Goal: Information Seeking & Learning: Learn about a topic

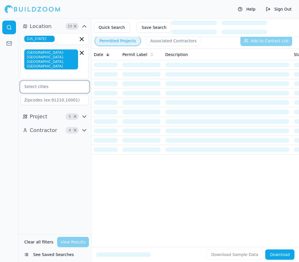
click at [64, 81] on input "text" at bounding box center [51, 86] width 61 height 10
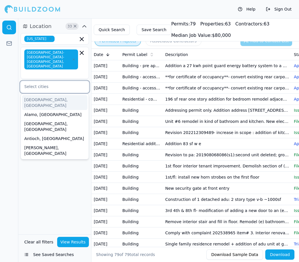
click at [43, 110] on div "Alamo, [GEOGRAPHIC_DATA]" at bounding box center [54, 114] width 65 height 9
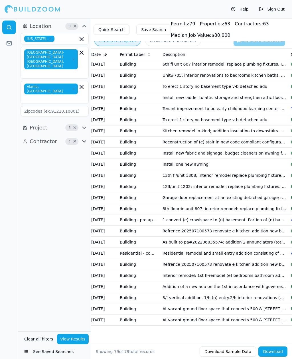
scroll to position [614, 0]
click at [74, 261] on button "View Results" at bounding box center [73, 339] width 32 height 10
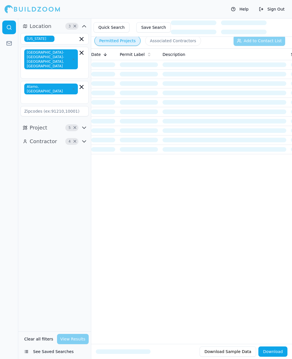
scroll to position [0, 0]
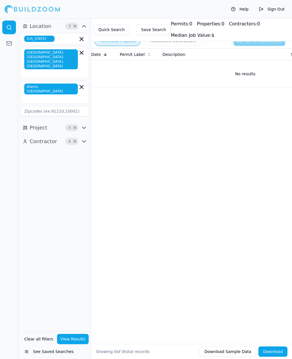
click at [81, 85] on icon "button" at bounding box center [81, 86] width 3 height 3
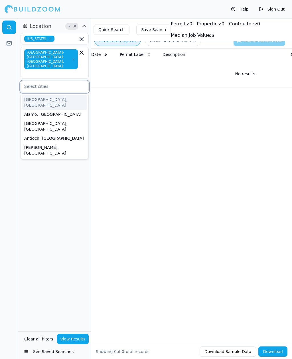
type input "D"
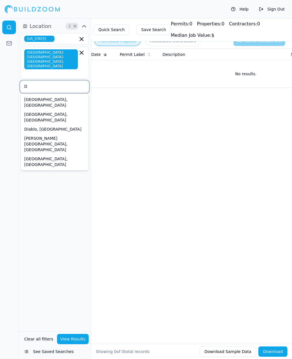
click at [41, 110] on div "[GEOGRAPHIC_DATA], [GEOGRAPHIC_DATA]" at bounding box center [54, 117] width 65 height 15
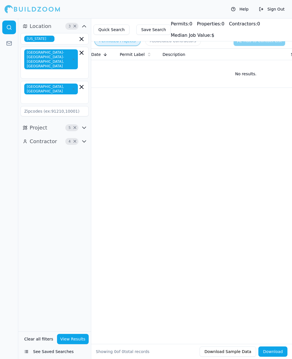
click at [71, 261] on button "View Results" at bounding box center [73, 339] width 32 height 10
click at [202, 77] on td "New detached adu in the rear yard" at bounding box center [224, 76] width 128 height 11
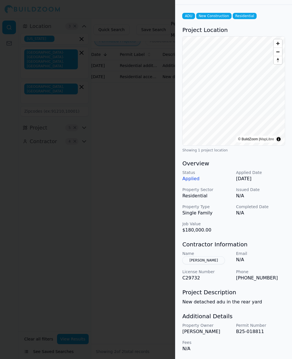
scroll to position [29, 0]
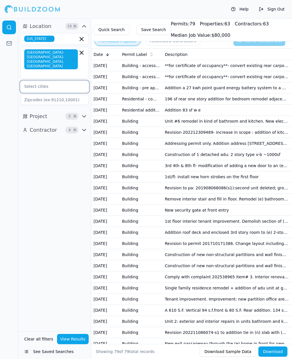
click at [53, 81] on input "text" at bounding box center [51, 86] width 61 height 10
type input "Da"
click at [36, 110] on div "[GEOGRAPHIC_DATA], [GEOGRAPHIC_DATA]" at bounding box center [54, 117] width 65 height 15
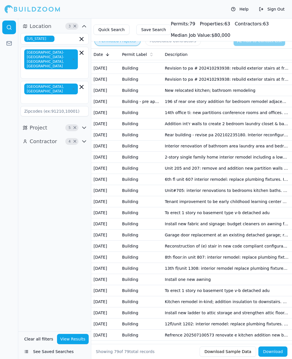
scroll to position [503, 0]
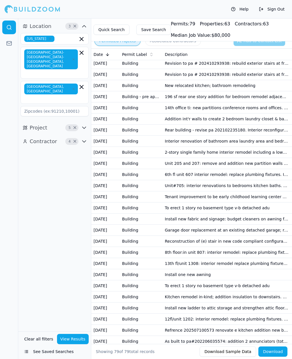
click at [78, 345] on button "View Results" at bounding box center [73, 339] width 32 height 10
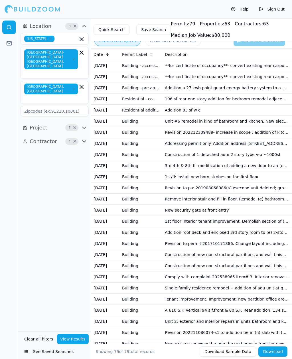
scroll to position [0, 0]
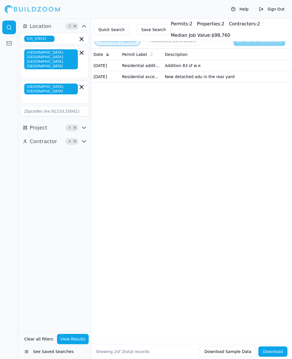
click at [192, 76] on td "New detached adu in the rear yard" at bounding box center [227, 76] width 128 height 11
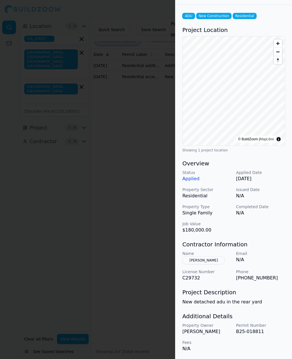
scroll to position [29, 0]
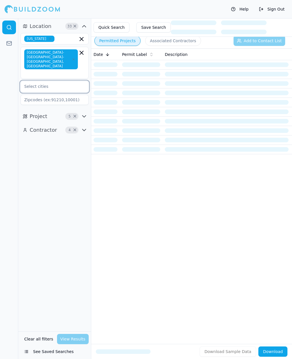
click at [38, 81] on input "text" at bounding box center [51, 86] width 61 height 10
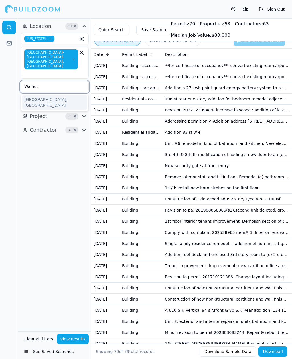
type input "Walnut"
click at [51, 95] on div "[GEOGRAPHIC_DATA], [GEOGRAPHIC_DATA]" at bounding box center [54, 102] width 65 height 15
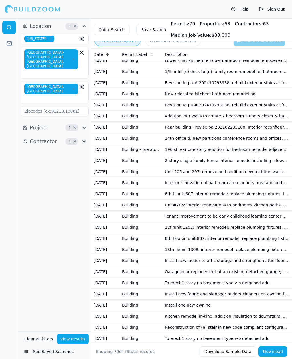
click at [69, 345] on button "View Results" at bounding box center [73, 339] width 32 height 10
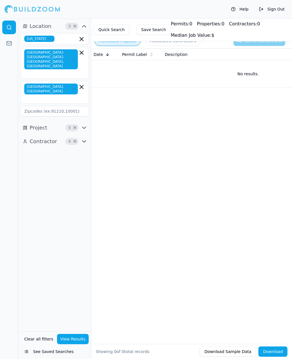
click at [82, 123] on button "Project 5 ×" at bounding box center [55, 127] width 68 height 9
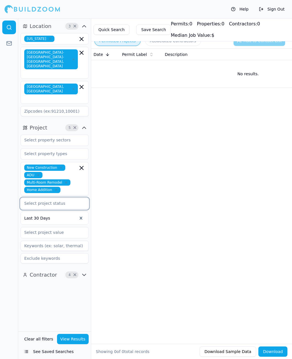
click at [43, 198] on input "text" at bounding box center [51, 203] width 61 height 10
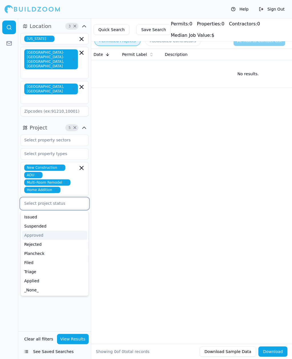
click at [33, 258] on div "Filed" at bounding box center [54, 262] width 65 height 9
click at [5, 223] on div at bounding box center [9, 188] width 18 height 341
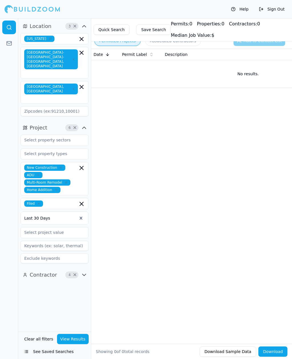
click at [54, 241] on input at bounding box center [55, 246] width 68 height 10
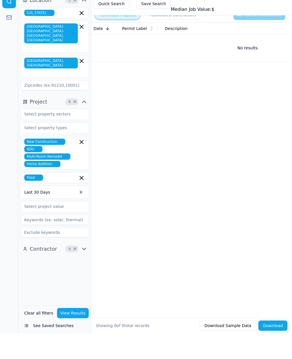
click at [56, 253] on input at bounding box center [55, 258] width 68 height 10
click at [74, 274] on span "×" at bounding box center [75, 275] width 4 height 3
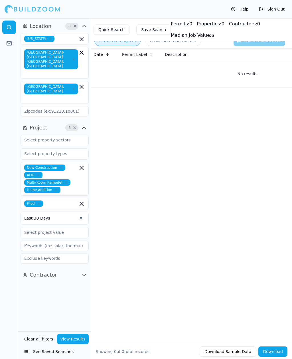
click at [85, 272] on icon "button" at bounding box center [84, 275] width 7 height 7
click at [69, 149] on input "text" at bounding box center [51, 154] width 61 height 10
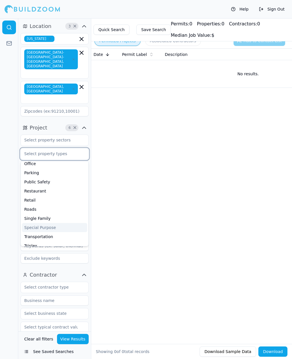
scroll to position [140, 0]
click at [47, 215] on div "Single Family" at bounding box center [54, 219] width 65 height 9
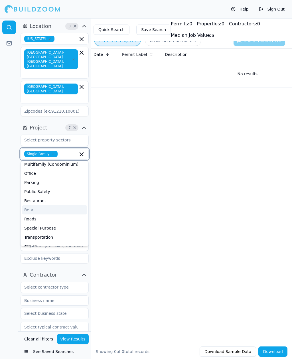
scroll to position [126, 0]
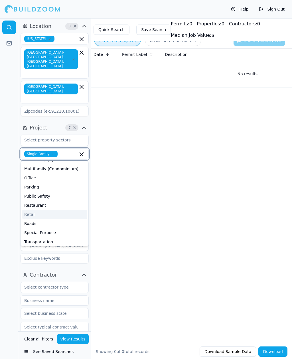
click at [43, 210] on div "Retail" at bounding box center [54, 214] width 65 height 9
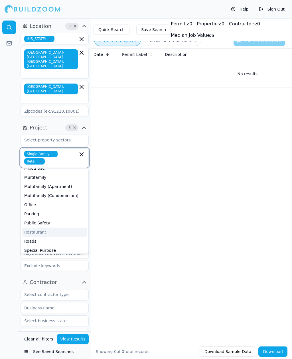
scroll to position [102, 0]
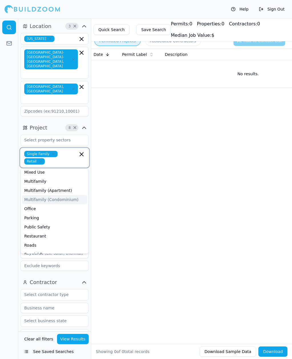
click at [39, 195] on div "Multifamily (Condominium)" at bounding box center [54, 199] width 65 height 9
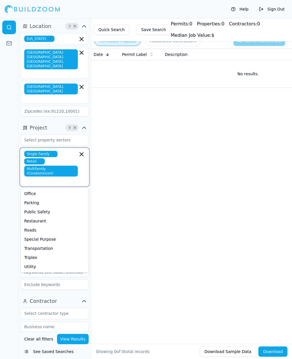
scroll to position [127, 0]
click at [8, 209] on div at bounding box center [9, 188] width 18 height 341
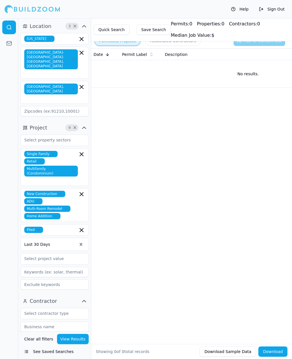
click at [42, 267] on input at bounding box center [55, 272] width 68 height 10
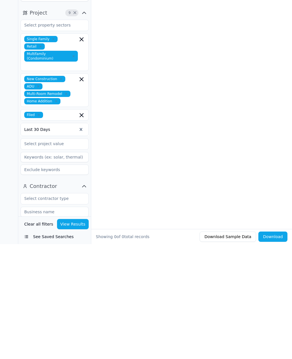
click at [42, 280] on input at bounding box center [55, 285] width 68 height 10
click at [78, 334] on button "View Results" at bounding box center [73, 339] width 32 height 10
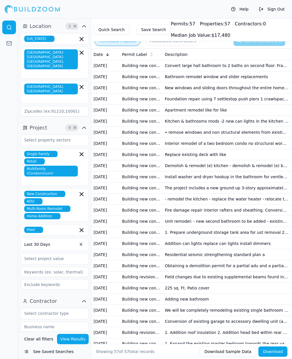
click at [138, 165] on td "Building new construction additions alterations or sign" at bounding box center [141, 165] width 43 height 11
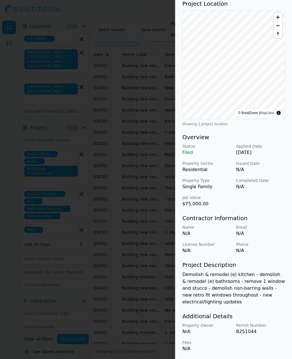
scroll to position [70, 0]
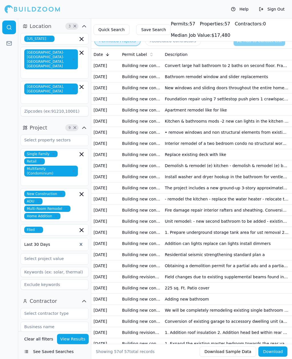
click at [186, 299] on td "Adding new bathroom" at bounding box center [227, 299] width 128 height 11
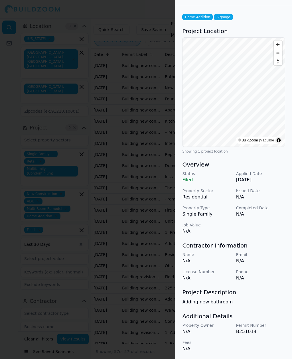
scroll to position [28, 0]
click at [9, 247] on div at bounding box center [146, 179] width 292 height 359
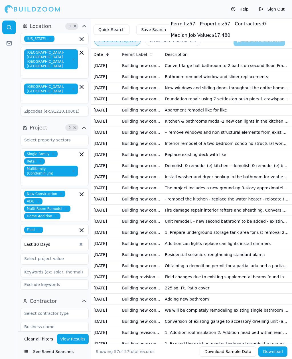
click at [206, 196] on td "- remodel the kitchen - replace the water heater - relocate the water heater" at bounding box center [227, 199] width 128 height 11
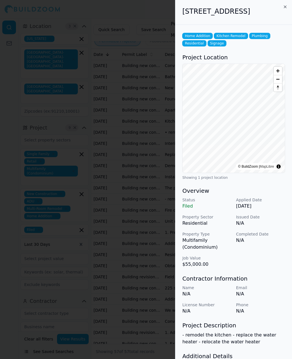
scroll to position [0, 0]
click at [281, 3] on div "[STREET_ADDRESS]" at bounding box center [234, 12] width 117 height 25
click at [285, 7] on icon "button" at bounding box center [285, 7] width 5 height 5
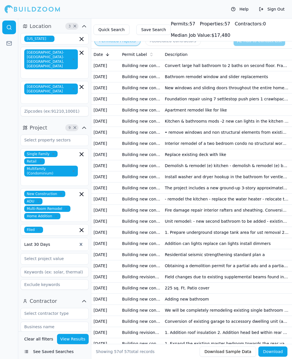
click at [271, 62] on td "Convert large hall bathroom to 2 baths on second floor. Frame walk-in closet fo…" at bounding box center [227, 65] width 128 height 11
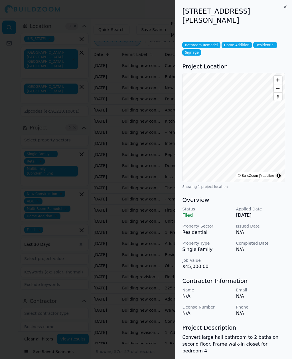
click at [285, 3] on div "[STREET_ADDRESS][PERSON_NAME]" at bounding box center [234, 17] width 117 height 34
click at [284, 5] on icon "button" at bounding box center [285, 7] width 5 height 5
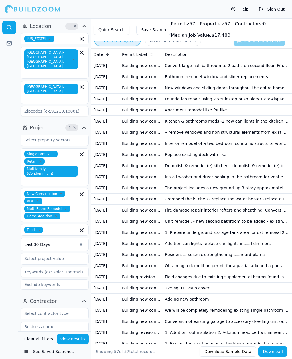
click at [79, 227] on icon "button" at bounding box center [81, 230] width 7 height 7
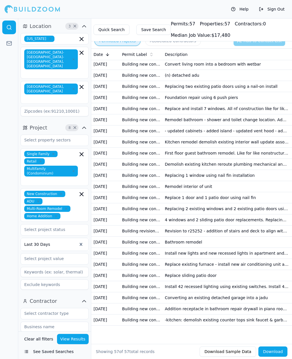
scroll to position [369, 0]
click at [179, 320] on td "-kitchen: demolish existing counter tops sink faucet & garbage disposal. New co…" at bounding box center [227, 320] width 128 height 11
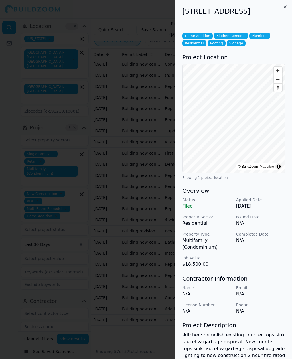
scroll to position [0, 0]
click at [284, 5] on icon "button" at bounding box center [285, 7] width 5 height 5
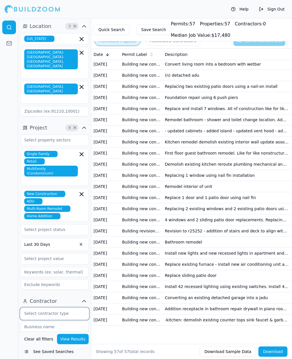
click at [65, 309] on input "text" at bounding box center [51, 314] width 61 height 10
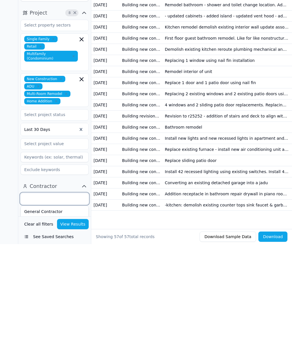
click at [65, 309] on input "text" at bounding box center [51, 314] width 61 height 10
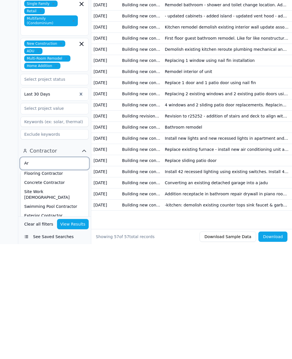
scroll to position [9, 0]
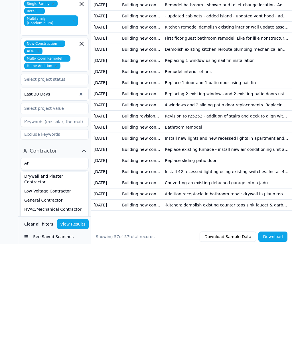
click at [74, 334] on button "View Results" at bounding box center [73, 339] width 32 height 10
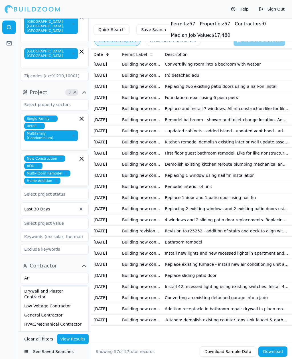
scroll to position [0, 0]
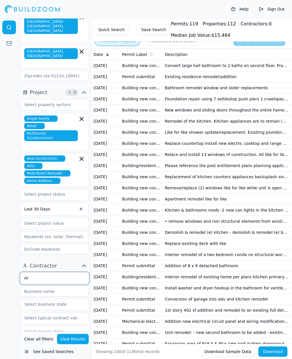
click at [36, 273] on input "Ar" at bounding box center [51, 278] width 61 height 10
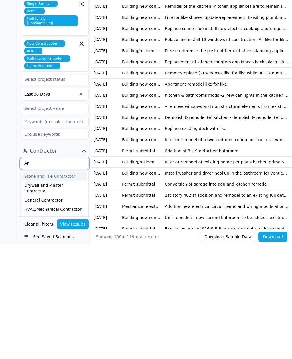
type input "A"
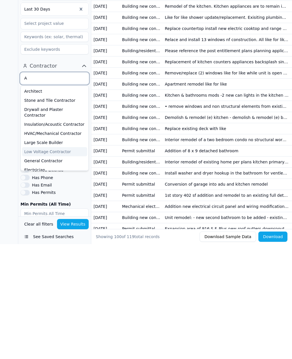
click at [56, 262] on div "Low Voltage Contractor" at bounding box center [54, 266] width 65 height 9
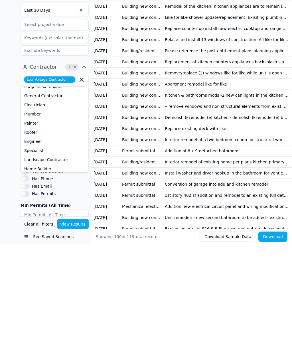
click at [81, 192] on icon "button" at bounding box center [81, 195] width 7 height 7
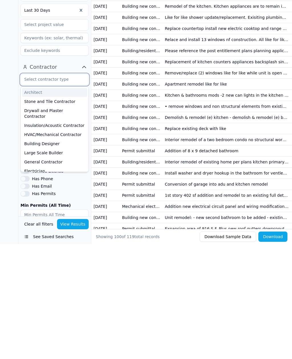
click at [38, 203] on div "Architect" at bounding box center [54, 207] width 65 height 9
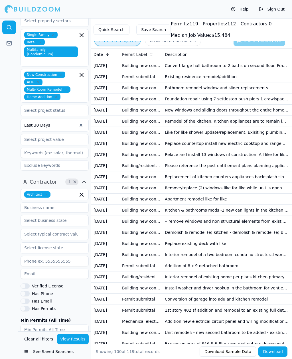
click at [9, 301] on div at bounding box center [9, 188] width 18 height 341
click at [73, 345] on button "View Results" at bounding box center [73, 339] width 32 height 10
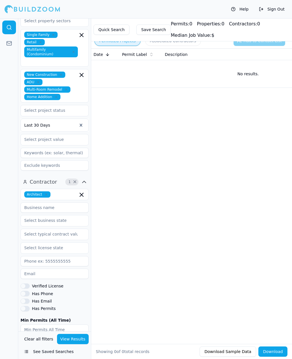
click at [82, 193] on icon "button" at bounding box center [81, 194] width 3 height 3
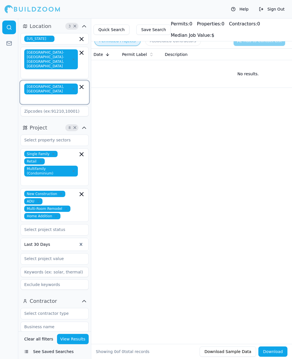
click at [74, 96] on input "text" at bounding box center [51, 99] width 53 height 6
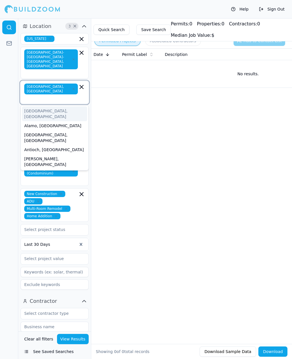
click at [37, 145] on div "Antioch, [GEOGRAPHIC_DATA]" at bounding box center [54, 149] width 65 height 9
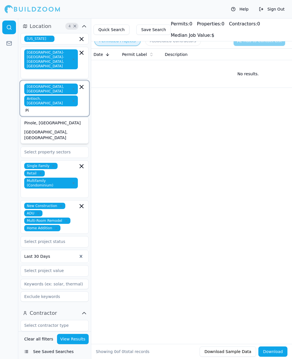
type input "Pit"
click at [45, 118] on div "[GEOGRAPHIC_DATA], [GEOGRAPHIC_DATA]" at bounding box center [54, 125] width 65 height 15
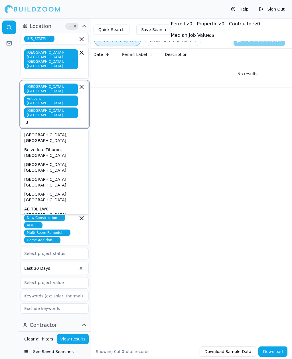
type input "Be"
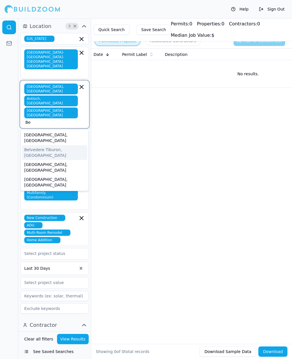
click at [54, 145] on div "Belvedere Tiburon, [GEOGRAPHIC_DATA]" at bounding box center [54, 152] width 65 height 15
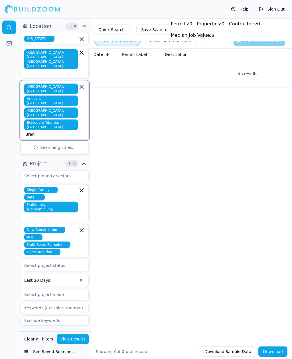
type input "[PERSON_NAME]"
click at [51, 142] on div "[GEOGRAPHIC_DATA], [GEOGRAPHIC_DATA]" at bounding box center [54, 149] width 65 height 15
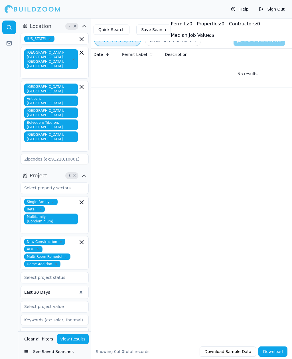
click at [68, 345] on button "View Results" at bounding box center [73, 339] width 32 height 10
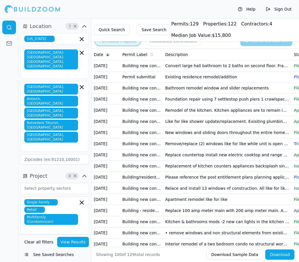
click at [196, 75] on td "Existing residence remodel/addition" at bounding box center [227, 76] width 128 height 11
click at [206, 77] on td "Existing residence remodel/addition" at bounding box center [227, 76] width 128 height 11
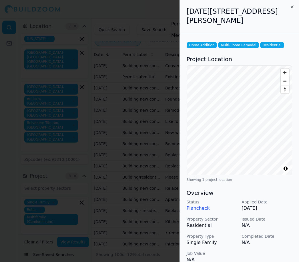
click at [292, 6] on icon "button" at bounding box center [291, 7] width 5 height 5
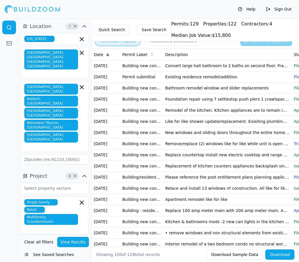
click at [207, 223] on td "Kitchen & bathrooms mods -2 new can lights in the kitchen -new counters in kitc…" at bounding box center [227, 221] width 128 height 11
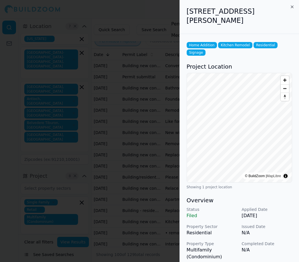
click at [291, 5] on icon "button" at bounding box center [291, 7] width 5 height 5
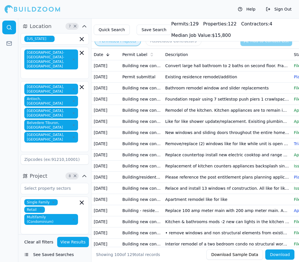
click at [75, 26] on span "×" at bounding box center [75, 26] width 4 height 3
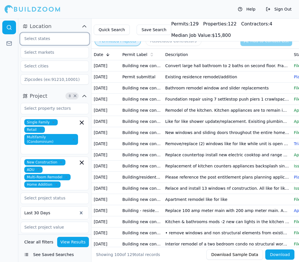
click at [67, 39] on input "text" at bounding box center [51, 38] width 61 height 10
click at [57, 52] on div "[US_STATE]" at bounding box center [54, 51] width 65 height 9
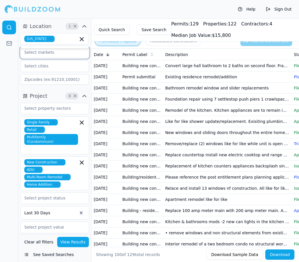
click at [55, 54] on input "text" at bounding box center [51, 52] width 61 height 10
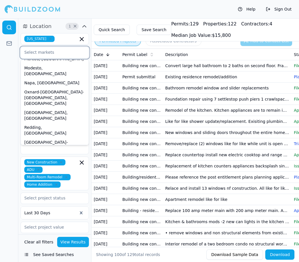
scroll to position [169, 0]
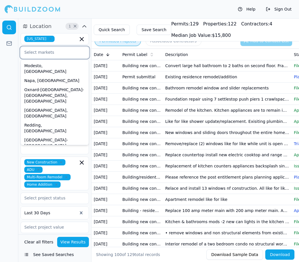
click at [63, 229] on div "[GEOGRAPHIC_DATA]-[GEOGRAPHIC_DATA]-[GEOGRAPHIC_DATA], [GEOGRAPHIC_DATA]" at bounding box center [54, 242] width 65 height 26
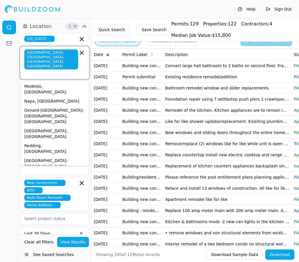
type input "M"
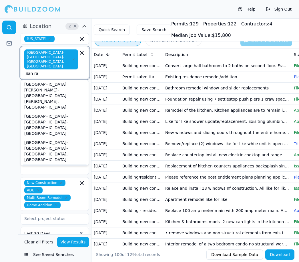
click at [48, 70] on input "San ra" at bounding box center [51, 73] width 53 height 6
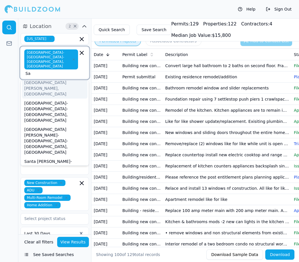
type input "S"
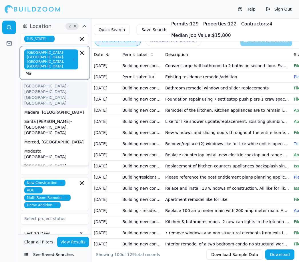
type input "M"
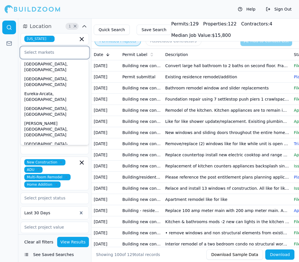
scroll to position [252, 0]
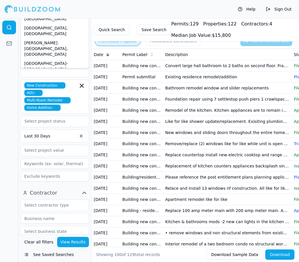
scroll to position [99, 0]
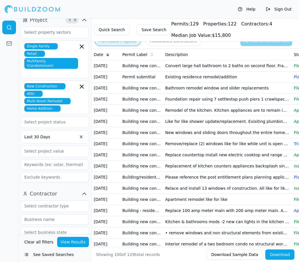
click at [120, 10] on div "Help Sign Out" at bounding box center [149, 9] width 299 height 18
click at [68, 247] on button "View Results" at bounding box center [73, 242] width 32 height 10
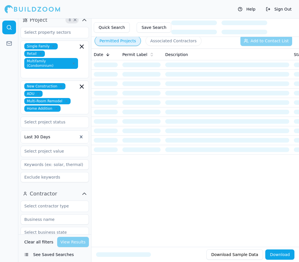
click at [67, 247] on div "Clear all filters View Results" at bounding box center [55, 242] width 68 height 10
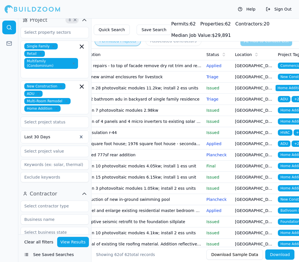
scroll to position [0, 3]
click at [288, 88] on span "Home Addition" at bounding box center [290, 88] width 31 height 6
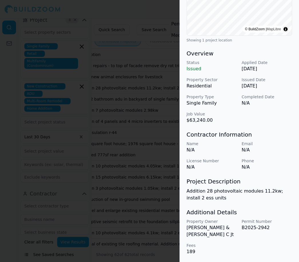
scroll to position [139, 0]
click at [221, 226] on p "[PERSON_NAME] & [PERSON_NAME] C Jt" at bounding box center [211, 231] width 51 height 14
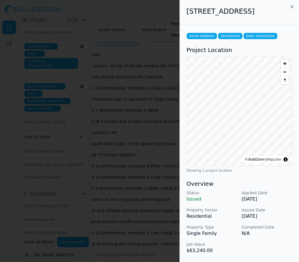
scroll to position [0, 0]
click at [291, 5] on icon "button" at bounding box center [291, 7] width 5 height 5
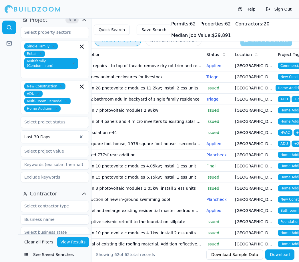
click at [292, 121] on span "Home Addition" at bounding box center [292, 121] width 31 height 6
